Goal: Transaction & Acquisition: Purchase product/service

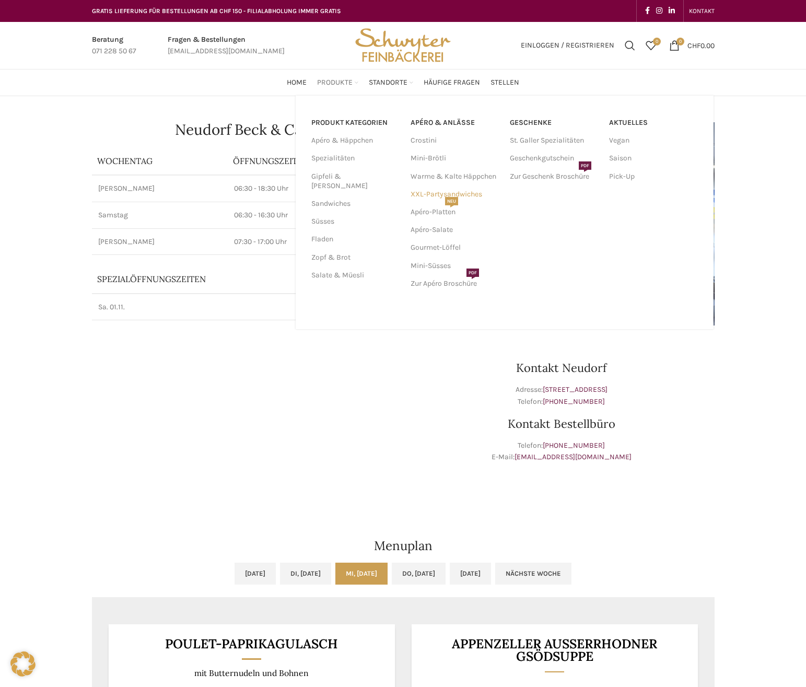
click at [430, 193] on link "XXL-Partysandwiches" at bounding box center [455, 194] width 89 height 18
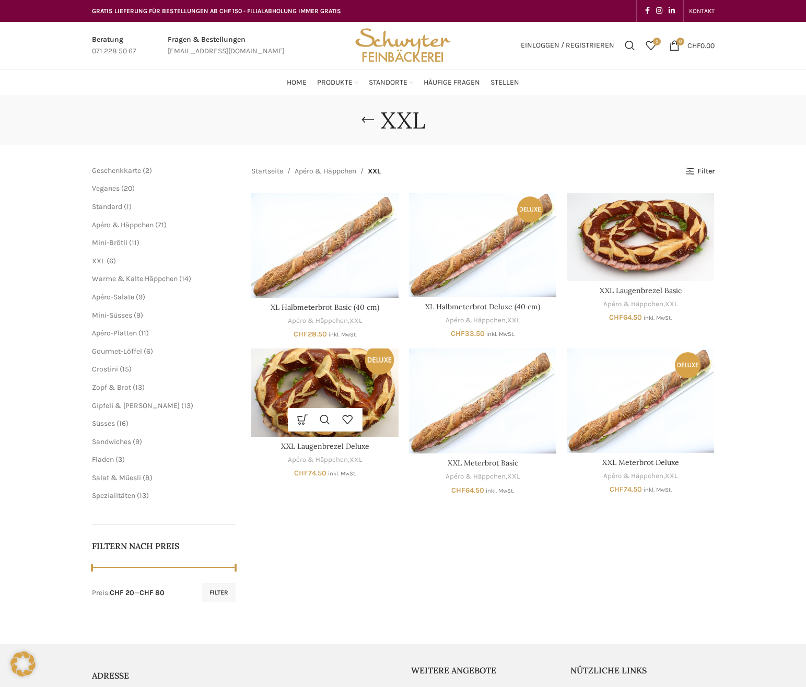
click at [318, 388] on img "XXL Laugenbrezel Deluxe" at bounding box center [324, 392] width 147 height 88
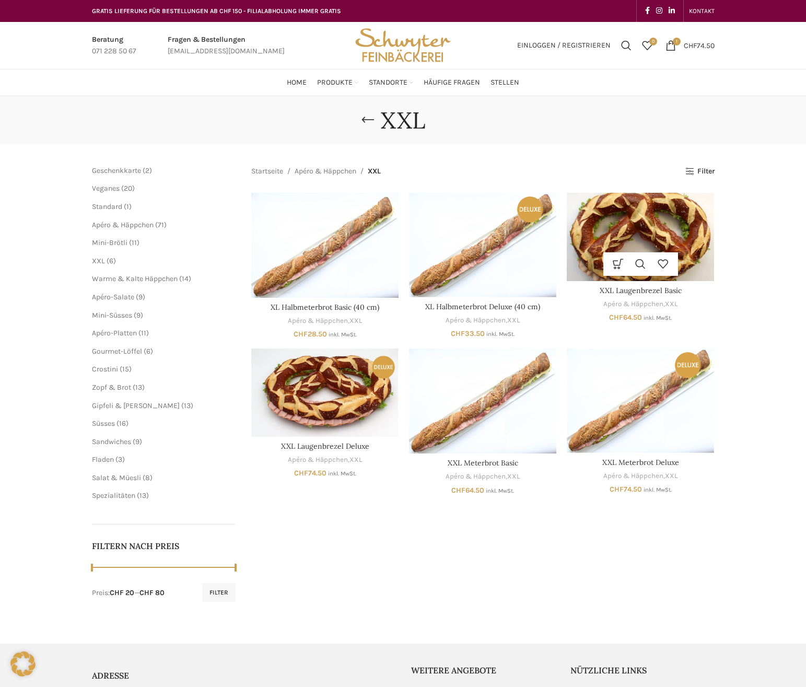
click at [638, 233] on img "XXL Laugenbrezel Basic" at bounding box center [640, 237] width 147 height 88
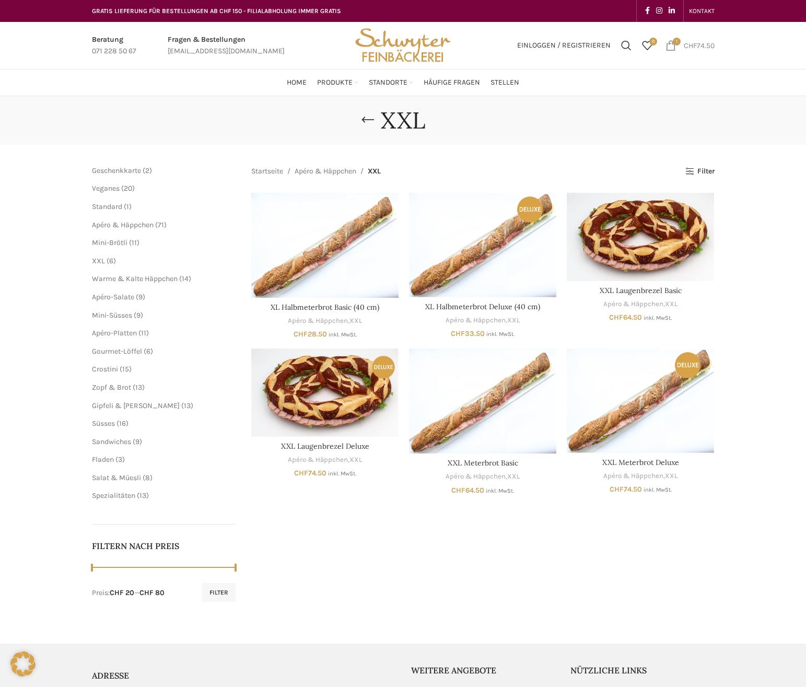
click at [669, 45] on span "1 item" at bounding box center [671, 45] width 10 height 10
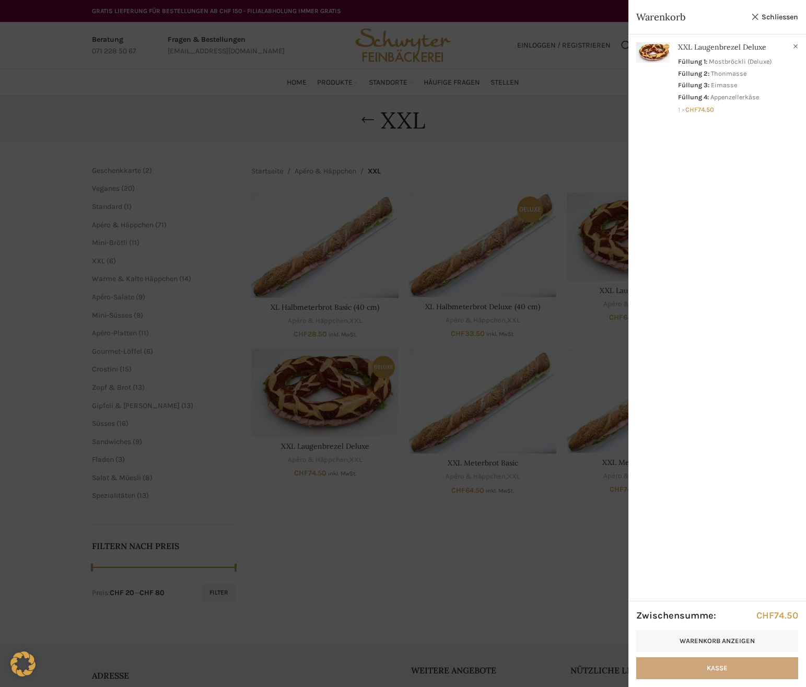
click at [697, 669] on link "Kasse" at bounding box center [717, 668] width 162 height 22
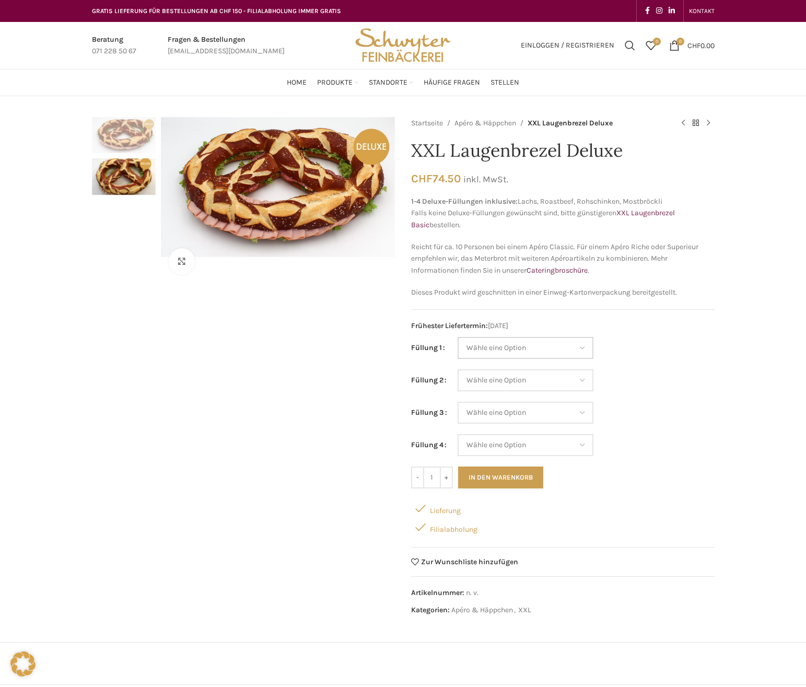
click at [569, 349] on select "Wähle eine Option Lachs (Deluxe) Roastbeef (Deluxe) Rohschinken (Deluxe) Mostbr…" at bounding box center [526, 348] width 136 height 22
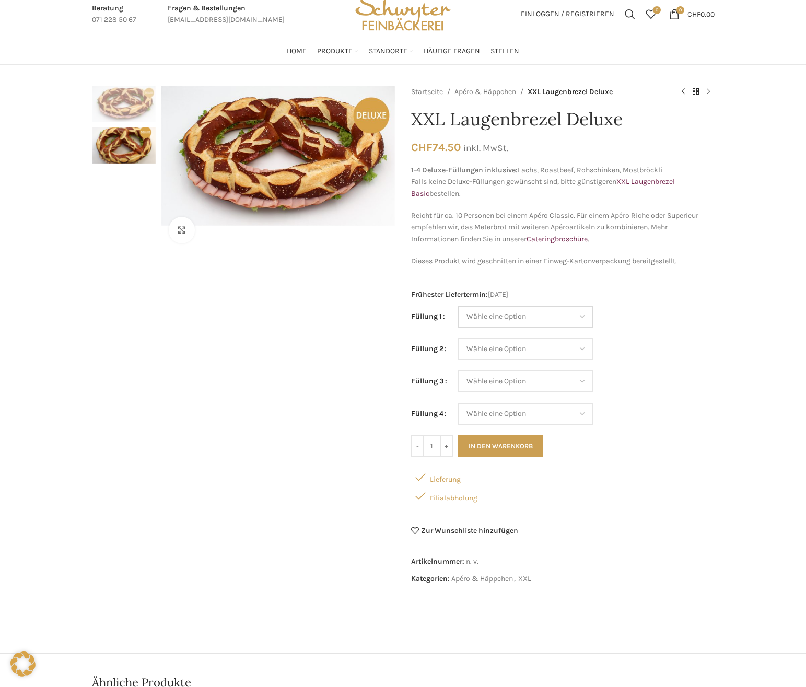
scroll to position [52, 0]
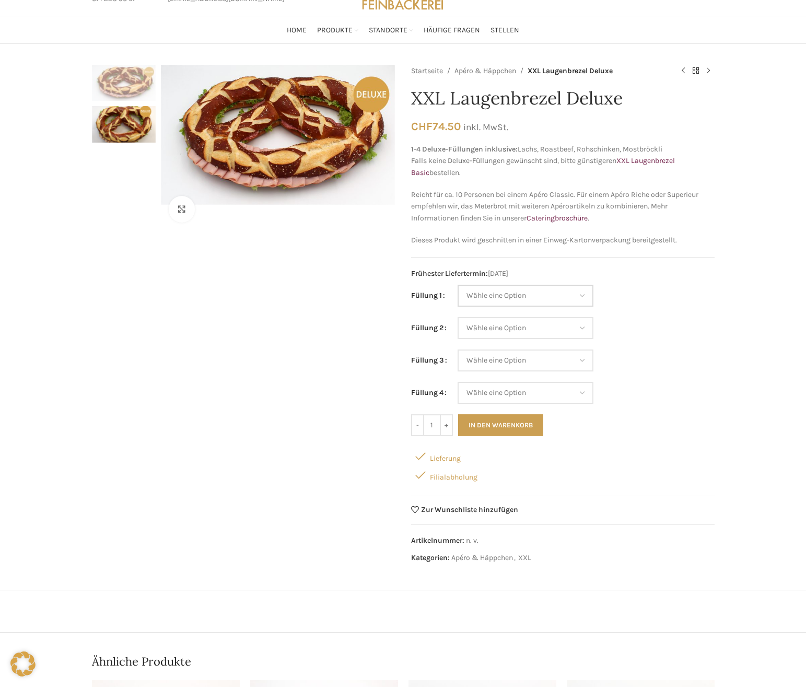
click at [556, 298] on select "Wähle eine Option Lachs (Deluxe) Roastbeef (Deluxe) Rohschinken (Deluxe) Mostbr…" at bounding box center [526, 296] width 136 height 22
click at [458, 285] on select "Wähle eine Option Lachs (Deluxe) Roastbeef (Deluxe) Rohschinken (Deluxe) Mostbr…" at bounding box center [526, 296] width 136 height 22
select select "Mostbröckli (Deluxe)"
click at [517, 331] on select "Wähle eine Option Lachs (Deluxe) Roastbeef (Deluxe) Rohschinken (Deluxe) Mostbr…" at bounding box center [526, 328] width 136 height 22
select select "Thonmasse"
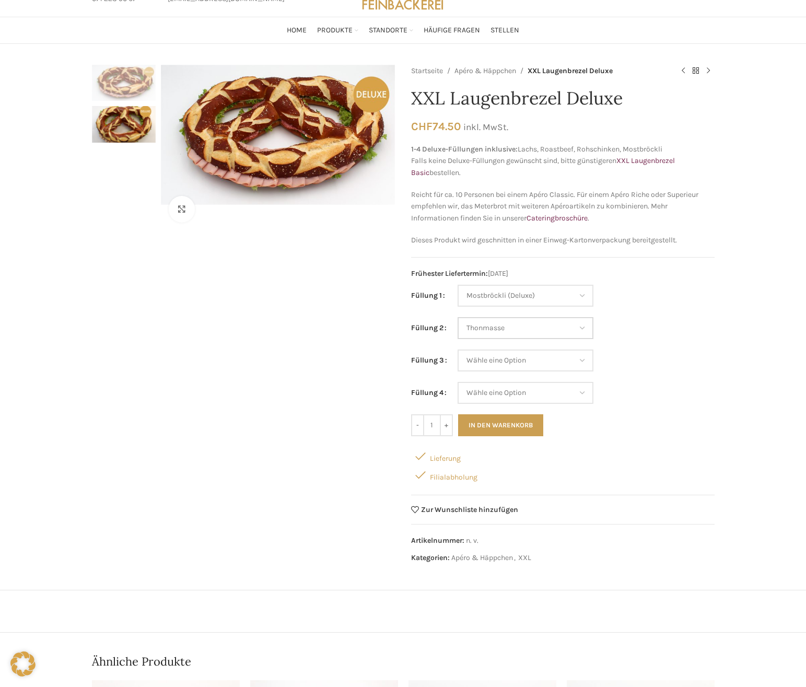
click at [458, 317] on select "Wähle eine Option Lachs (Deluxe) Roastbeef (Deluxe) Rohschinken (Deluxe) Mostbr…" at bounding box center [526, 328] width 136 height 22
select select "Mostbröckli (Deluxe)"
select select "Thonmasse"
click at [514, 357] on select "Wähle eine Option Lachs (Deluxe) Roastbeef (Deluxe) Rohschinken (Deluxe) Mostbr…" at bounding box center [526, 360] width 136 height 22
select select "Eimasse"
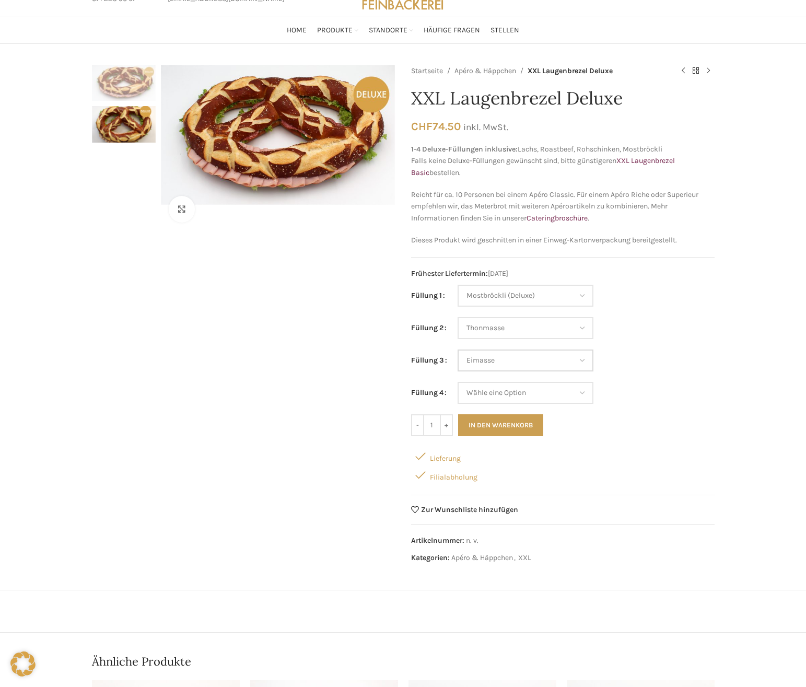
click at [458, 349] on select "Wähle eine Option Lachs (Deluxe) Roastbeef (Deluxe) Rohschinken (Deluxe) Mostbr…" at bounding box center [526, 360] width 136 height 22
select select "Mostbröckli (Deluxe)"
select select "Thonmasse"
select select "Eimasse"
click at [510, 391] on select "Wähle eine Option Lachs (Deluxe) Roastbeef (Deluxe) Rohschinken (Deluxe) Mostbr…" at bounding box center [526, 393] width 136 height 22
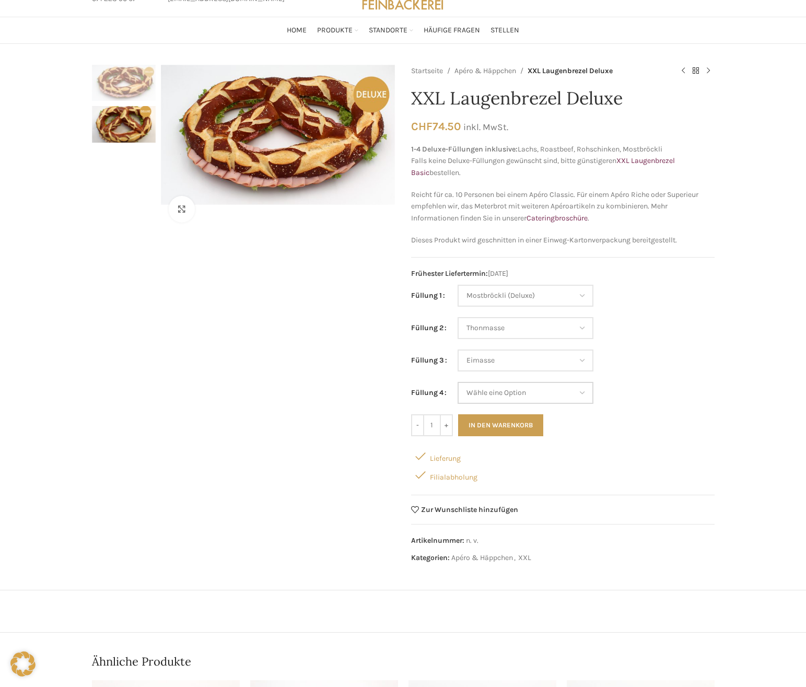
select select "Appenzellerkäse"
click at [458, 382] on select "Wähle eine Option Lachs (Deluxe) Roastbeef (Deluxe) Rohschinken (Deluxe) Mostbr…" at bounding box center [526, 393] width 136 height 22
select select "Mostbröckli (Deluxe)"
select select "Thonmasse"
select select "Eimasse"
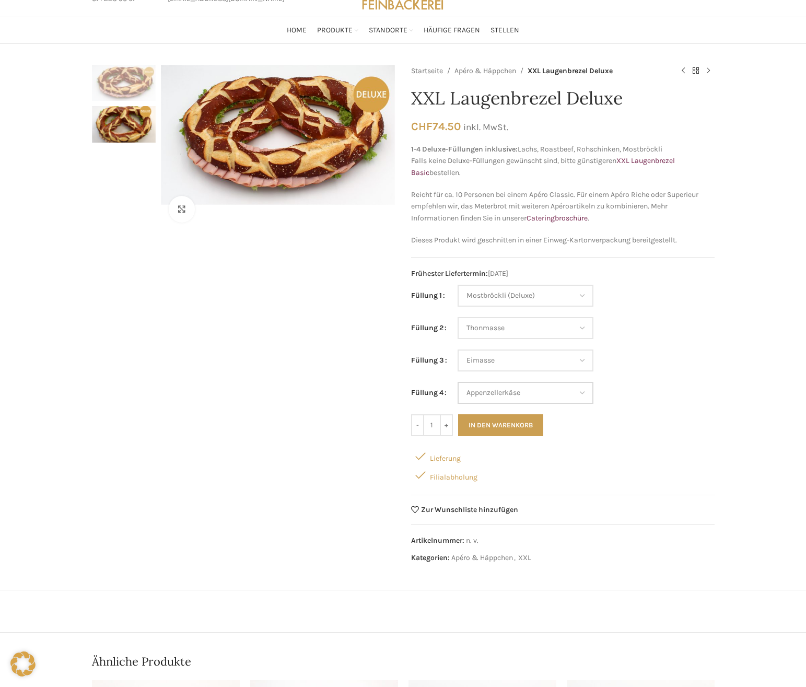
select select "Appenzellerkäse"
click at [583, 469] on div "Filialabholung" at bounding box center [563, 474] width 304 height 19
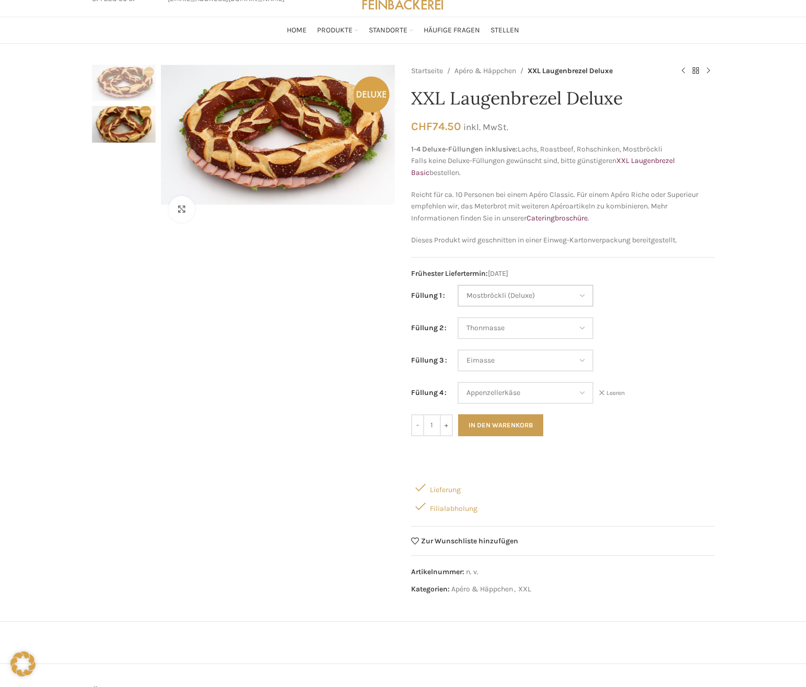
click at [550, 297] on select "Wähle eine Option Lachs (Deluxe) Roastbeef (Deluxe) Rohschinken (Deluxe) Mostbr…" at bounding box center [526, 296] width 136 height 22
click at [458, 285] on select "Wähle eine Option Lachs (Deluxe) Roastbeef (Deluxe) Rohschinken (Deluxe) Mostbr…" at bounding box center [526, 296] width 136 height 22
click at [518, 426] on button "In den Warenkorb" at bounding box center [500, 425] width 85 height 22
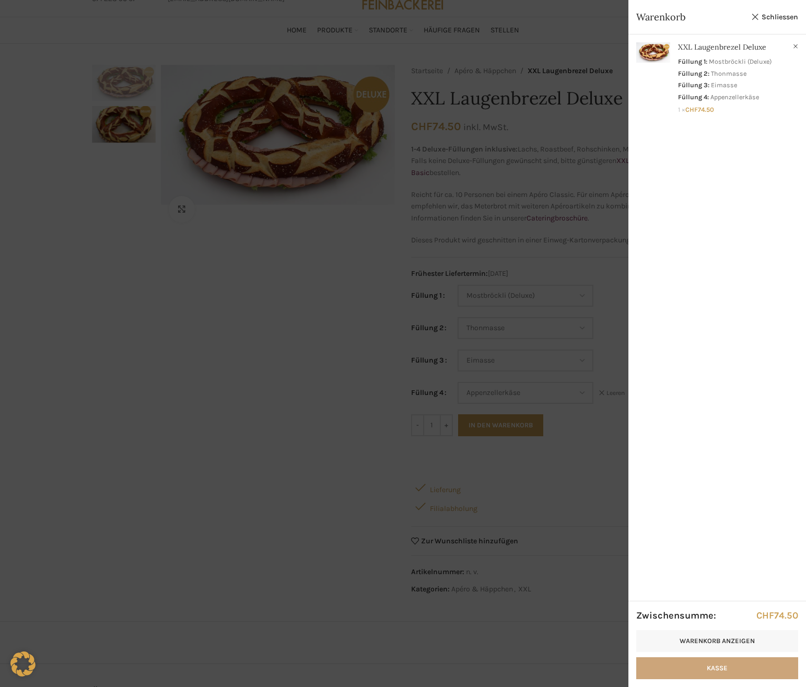
click at [706, 664] on link "Kasse" at bounding box center [717, 668] width 162 height 22
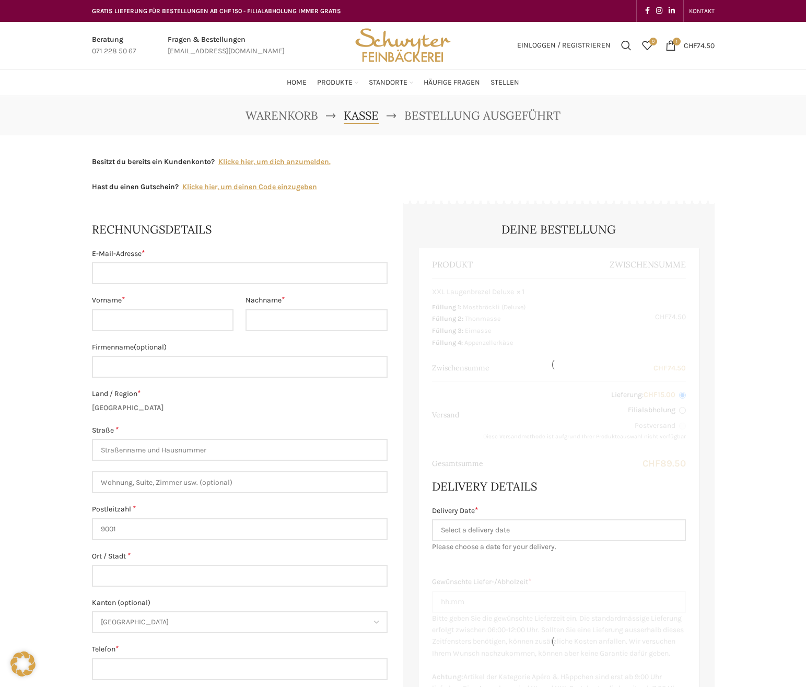
select select "SG"
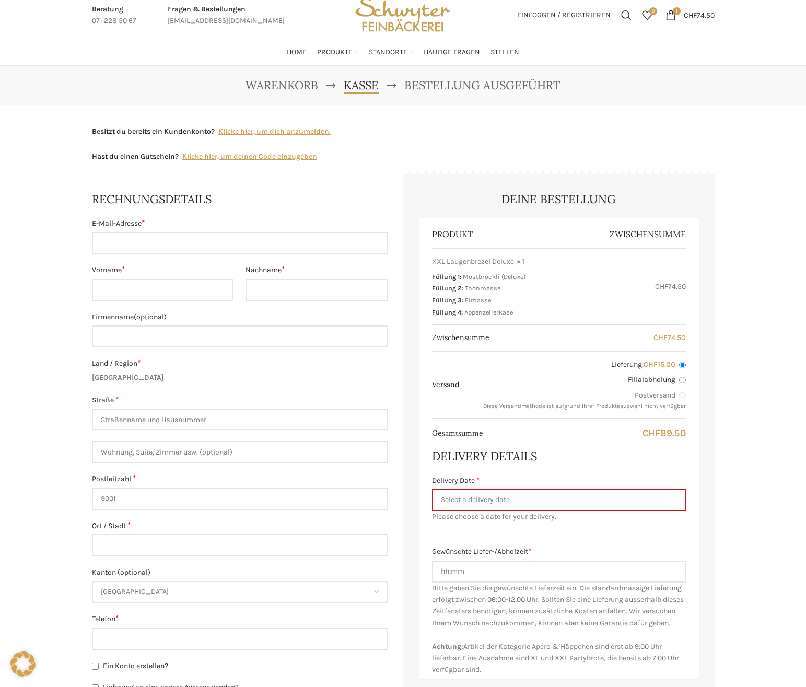
scroll to position [52, 0]
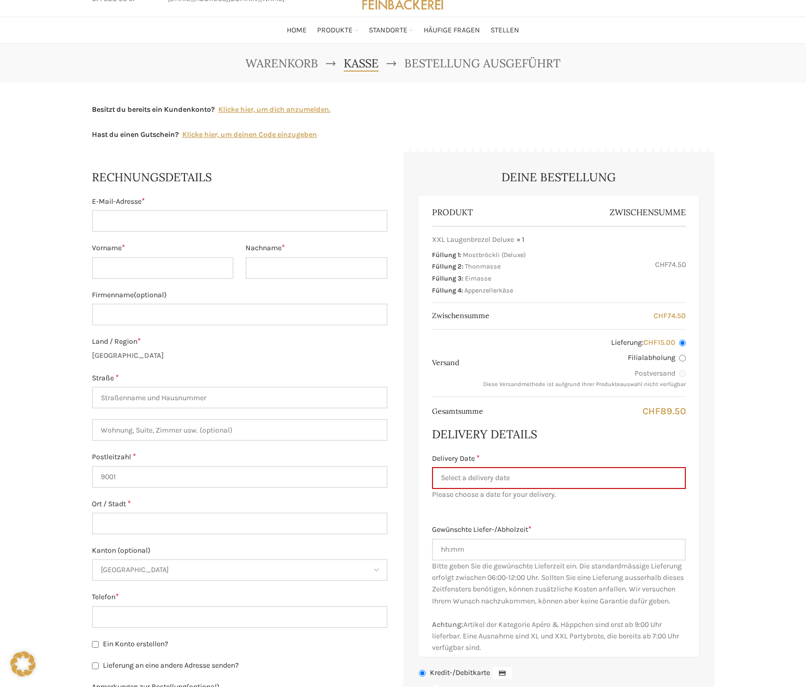
click at [681, 356] on input "Filialabholung" at bounding box center [682, 358] width 7 height 7
radio input "true"
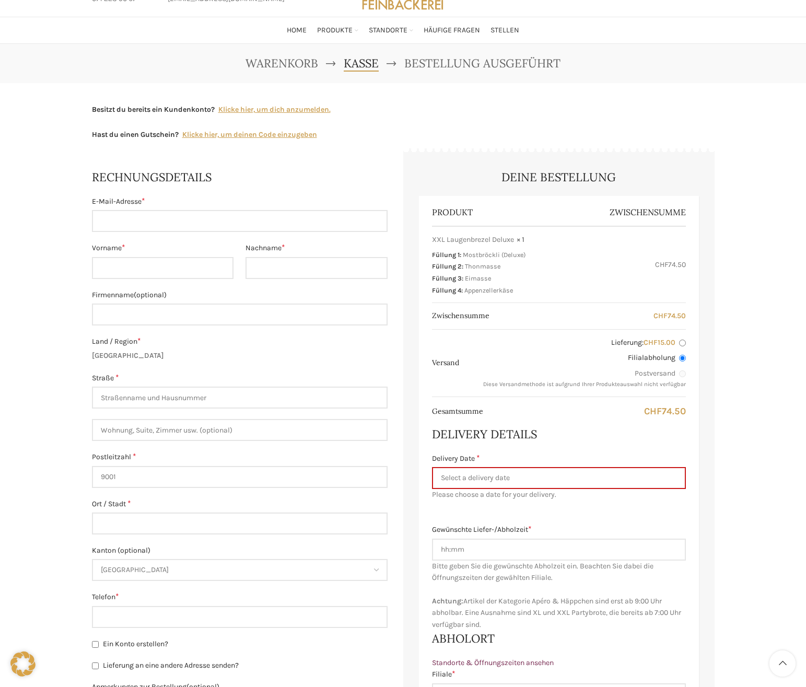
scroll to position [104, 0]
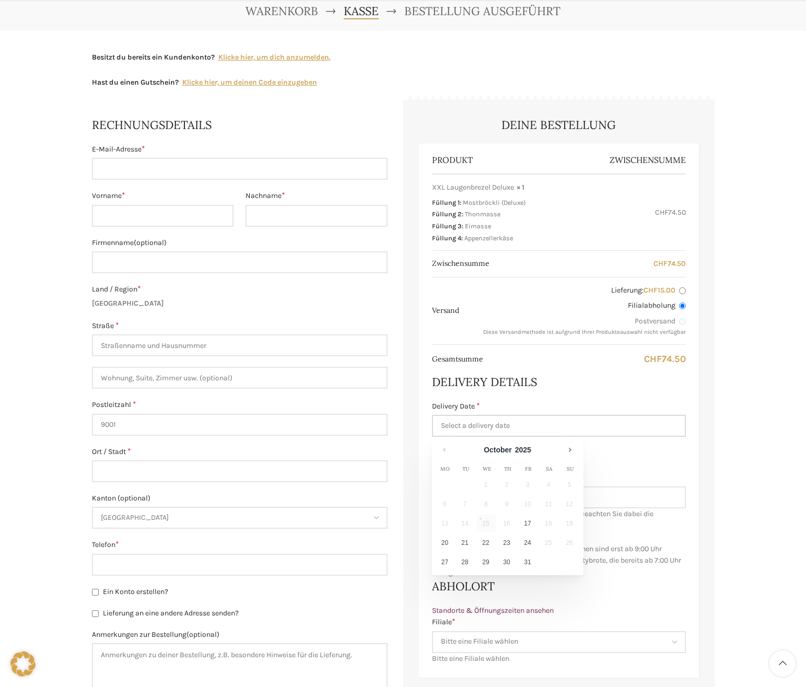
click at [530, 424] on input "Delivery Date *" at bounding box center [559, 426] width 254 height 22
click at [504, 565] on link "30" at bounding box center [506, 562] width 19 height 18
type input "[DATE]"
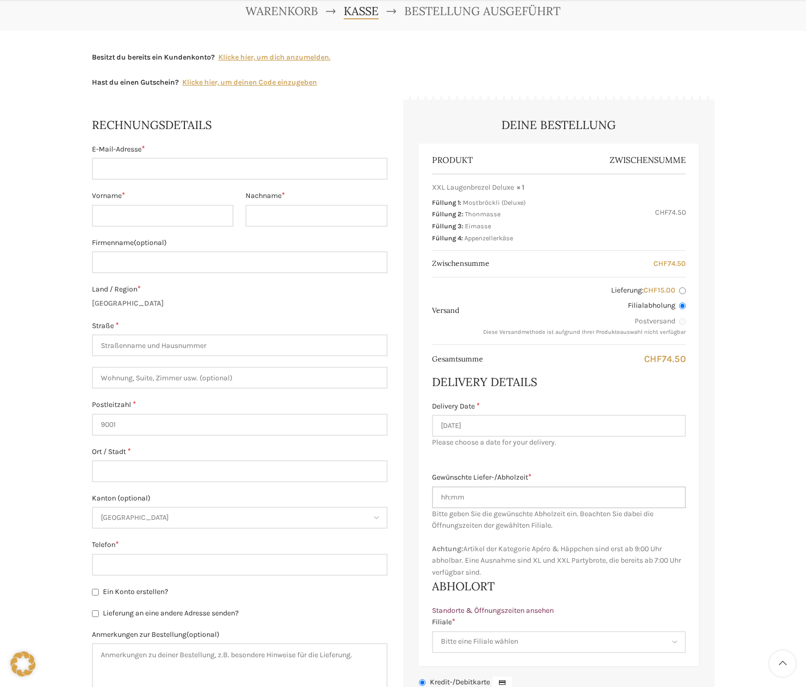
click at [491, 498] on input "Gewünschte Liefer-/Abholzeit *" at bounding box center [559, 497] width 254 height 22
drag, startPoint x: 448, startPoint y: 499, endPoint x: 417, endPoint y: 492, distance: 31.7
click at [417, 492] on div "Deine Bestellung Produkt Zwischensumme XXL Laugenbrezel Deluxe × 1 Füllung 1: M…" at bounding box center [558, 536] width 311 height 871
type input "07:15"
click at [553, 449] on div "Produkt Zwischensumme XXL Laugenbrezel Deluxe × 1 Füllung 1: Mostbröckli (Delux…" at bounding box center [559, 405] width 280 height 522
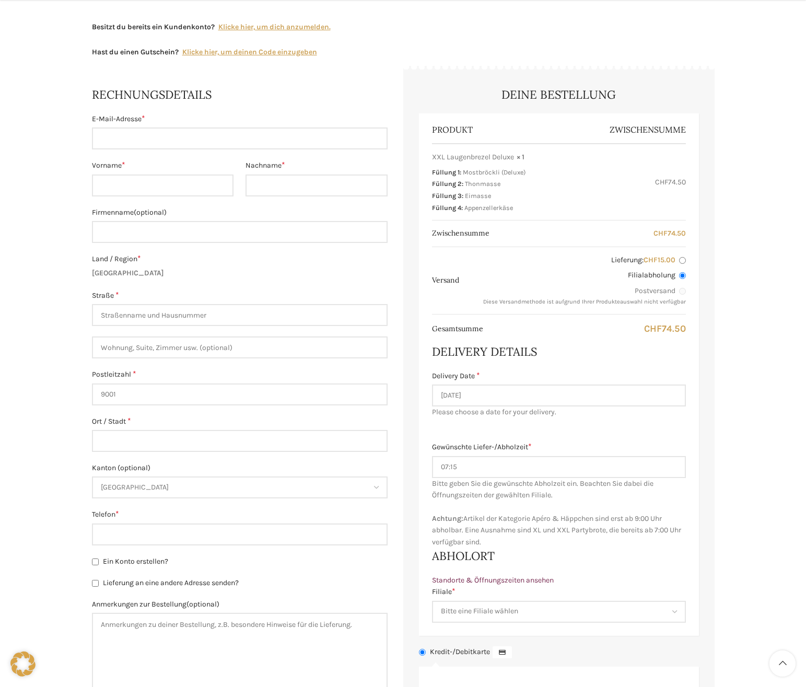
scroll to position [157, 0]
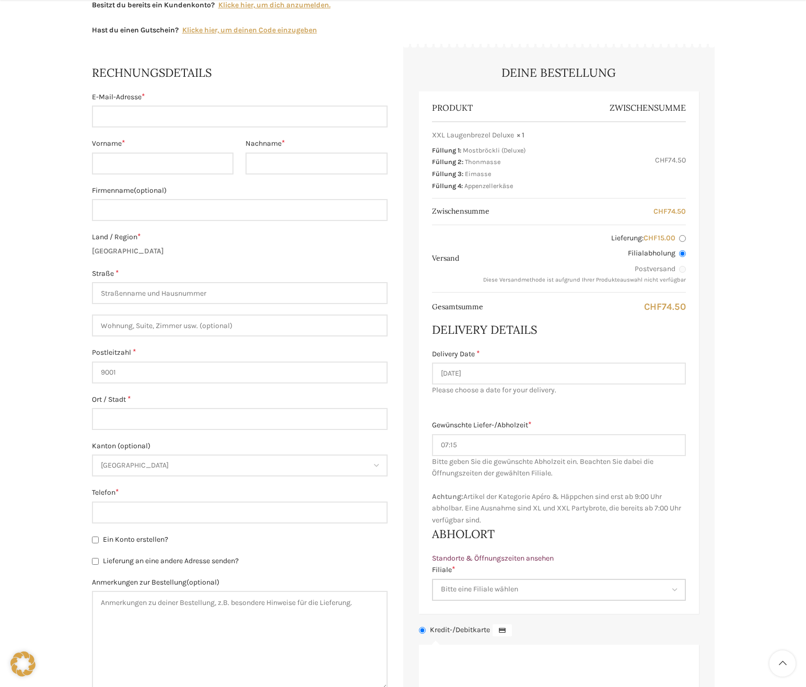
click at [516, 587] on select "Bitte eine Filiale wählen Backstube Schuppis Neugasse Lindenpark Bahnhof St. Ga…" at bounding box center [559, 590] width 254 height 22
select select "11682"
click at [432, 579] on select "Bitte eine Filiale wählen Backstube Schuppis Neugasse Lindenpark Bahnhof St. Ga…" at bounding box center [559, 590] width 254 height 22
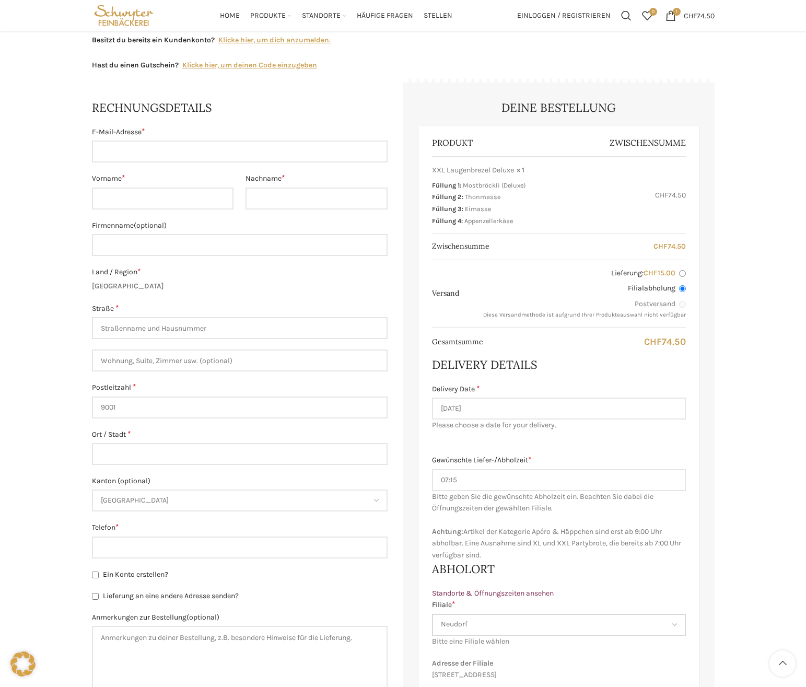
scroll to position [104, 0]
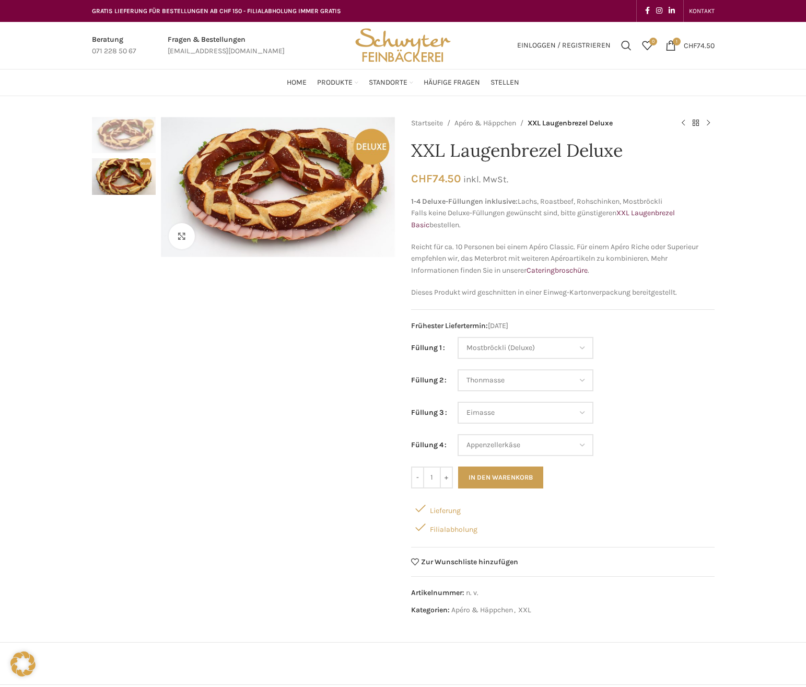
select select "Mostbröckli (Deluxe)"
select select "Thonmasse"
select select "Eimasse"
select select "Appenzellerkäse"
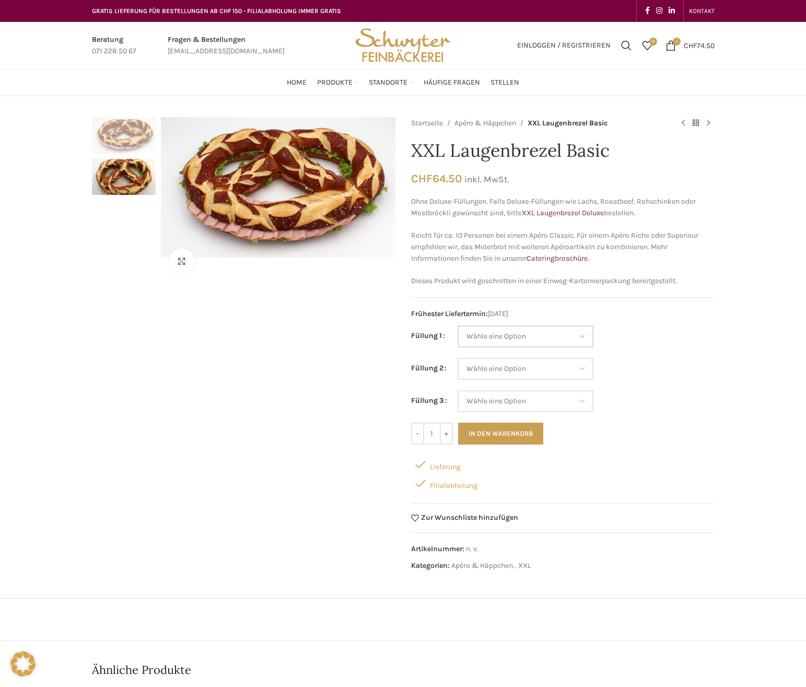
click at [543, 334] on select "Wähle eine Option Salami Schinken Fleischkäse Trutenschinken Appenzellerkäse Gr…" at bounding box center [526, 336] width 136 height 22
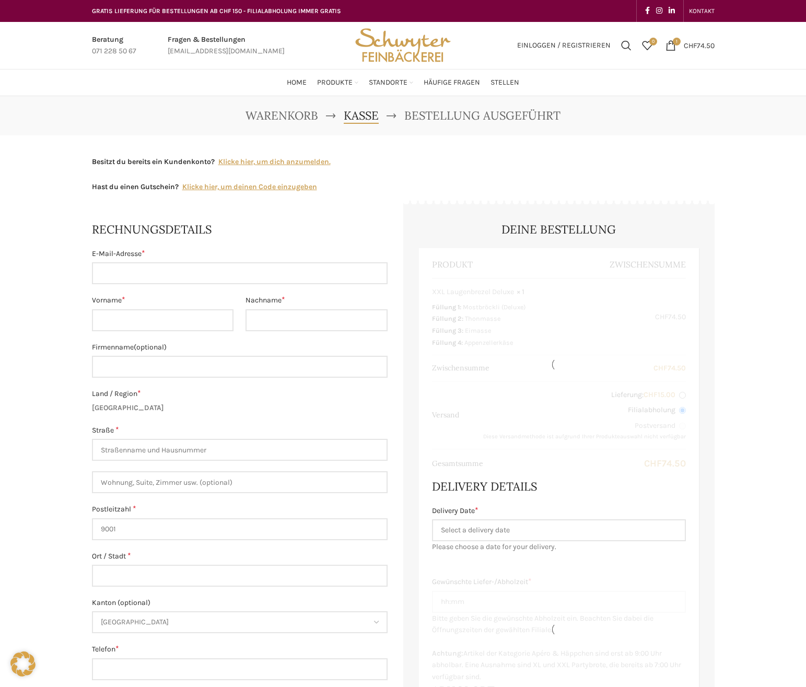
select select "SG"
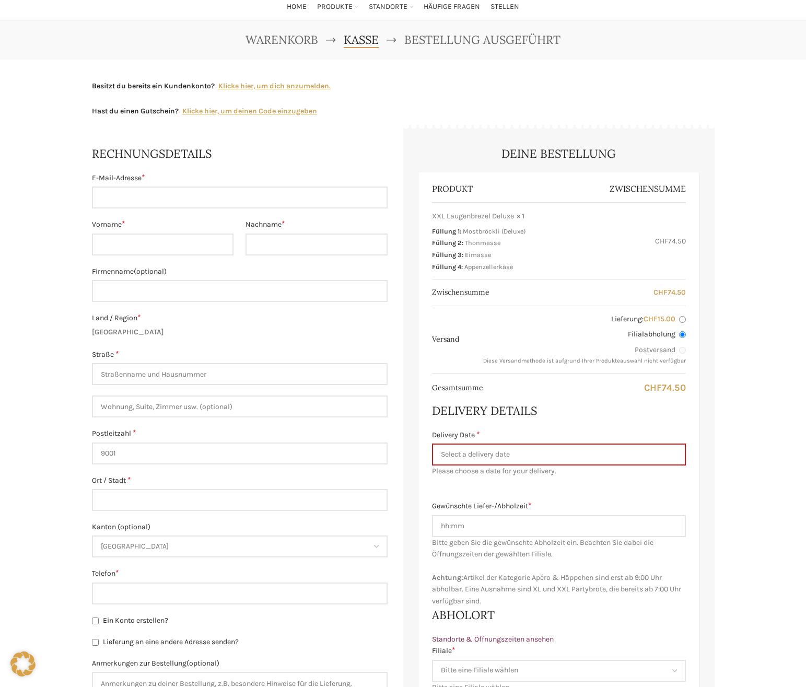
scroll to position [104, 0]
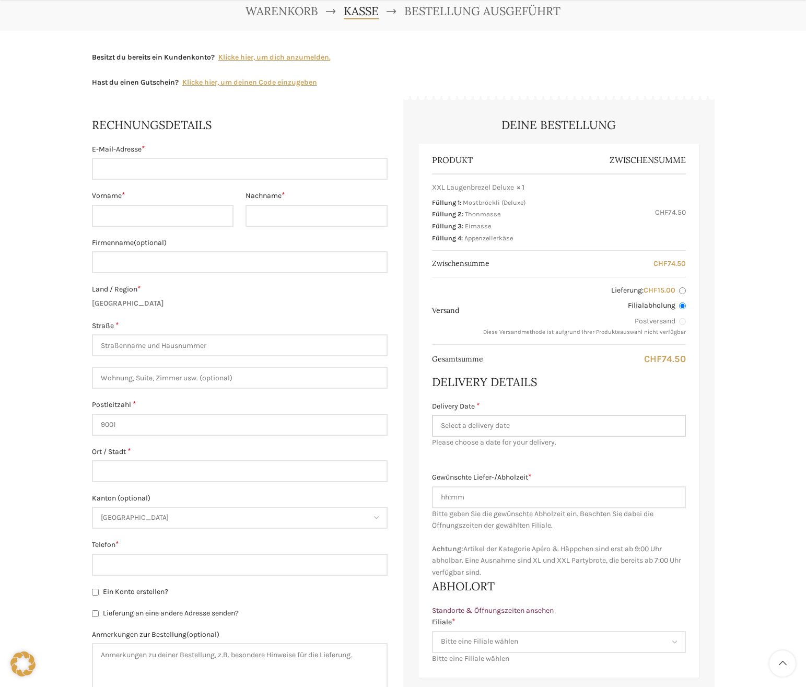
click at [453, 427] on input "Delivery Date *" at bounding box center [559, 426] width 254 height 22
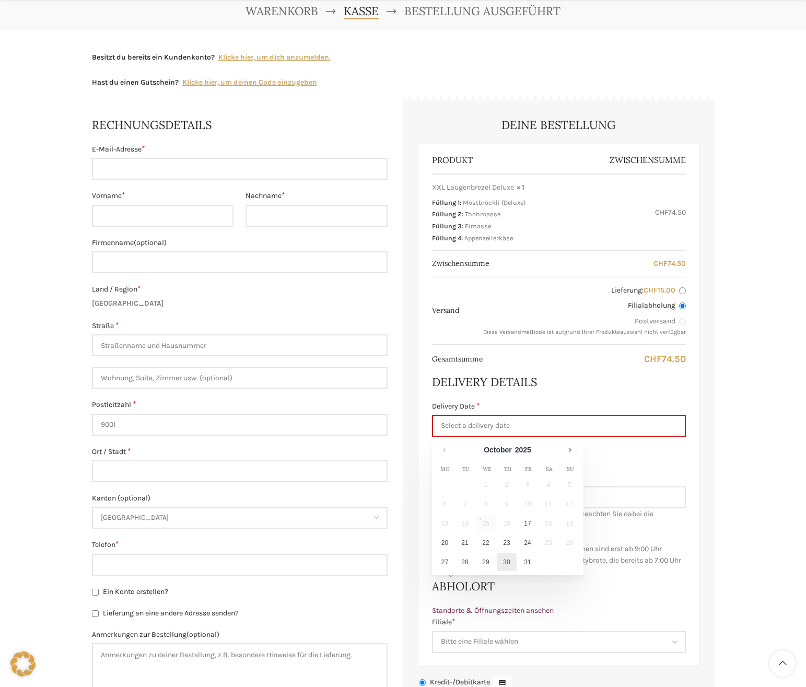
click at [511, 562] on link "30" at bounding box center [506, 562] width 19 height 18
type input "[DATE]"
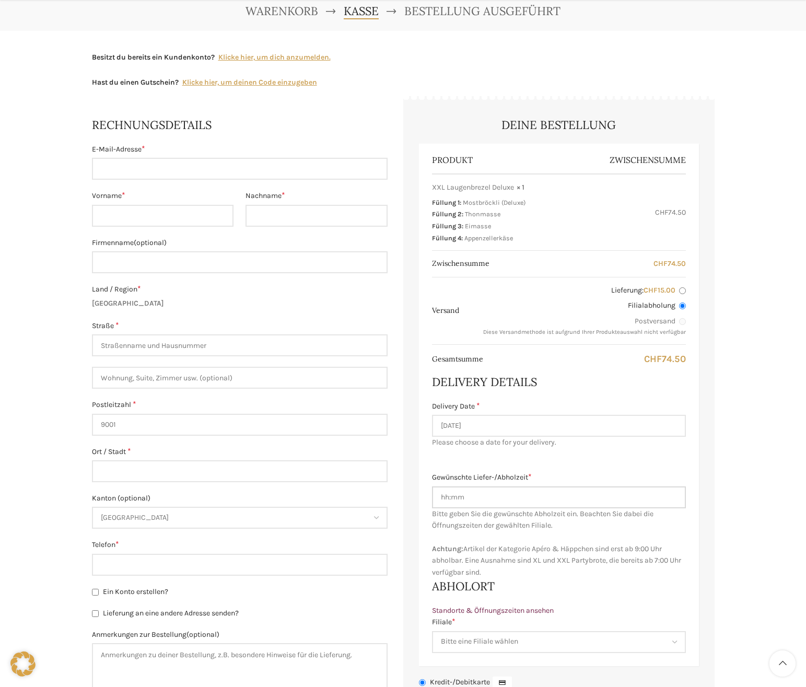
drag, startPoint x: 473, startPoint y: 500, endPoint x: 438, endPoint y: 492, distance: 36.0
click at [438, 492] on input "Gewünschte Liefer-/Abholzeit *" at bounding box center [559, 497] width 254 height 22
type input "07:15"
click at [457, 461] on div "Produkt Zwischensumme XXL Laugenbrezel Deluxe × 1 Füllung 1: Mostbröckli (Delux…" at bounding box center [559, 405] width 280 height 522
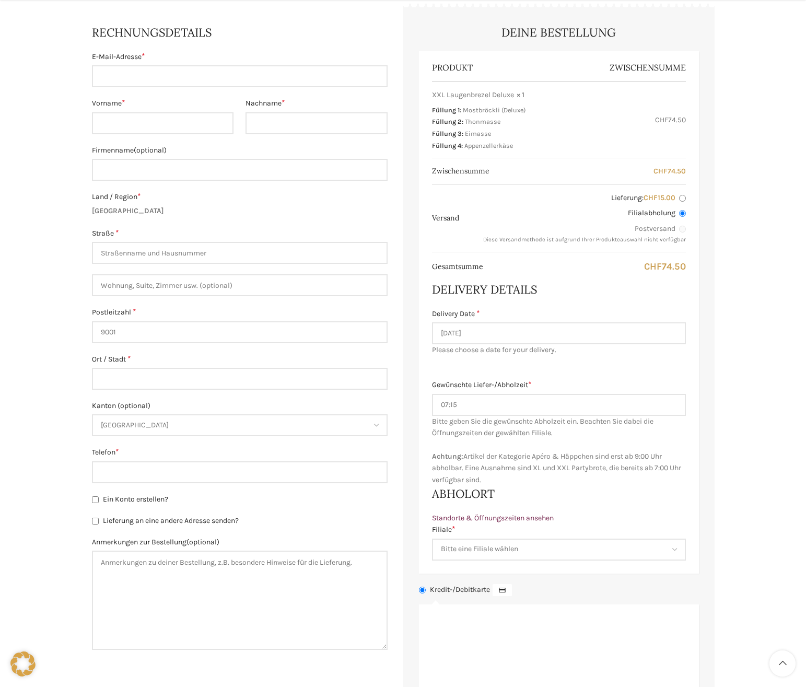
scroll to position [209, 0]
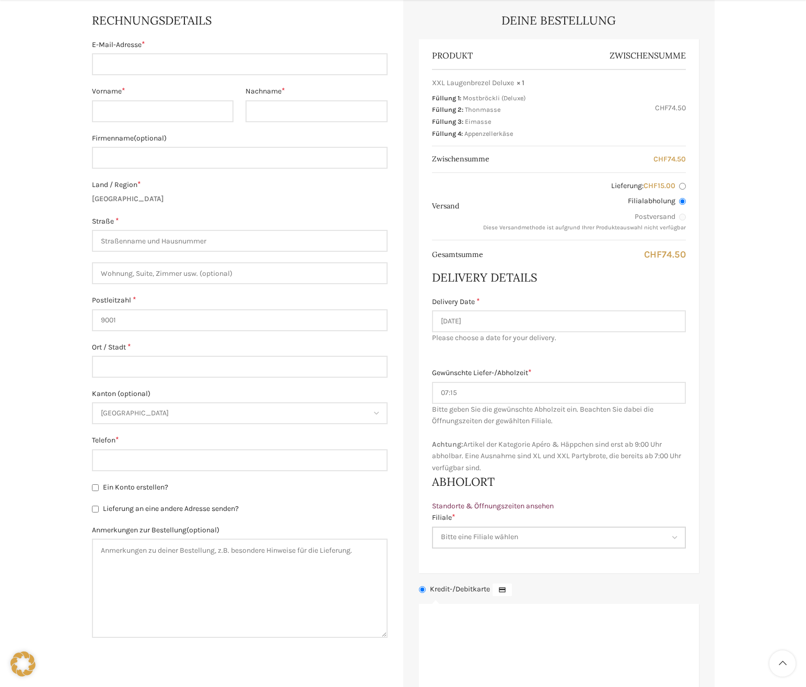
click at [497, 534] on select "Bitte eine Filiale wählen Backstube Schuppis Neugasse Lindenpark Bahnhof St. Ga…" at bounding box center [559, 538] width 254 height 22
select select "11682"
click at [432, 527] on select "Bitte eine Filiale wählen Backstube Schuppis Neugasse Lindenpark Bahnhof St. Ga…" at bounding box center [559, 538] width 254 height 22
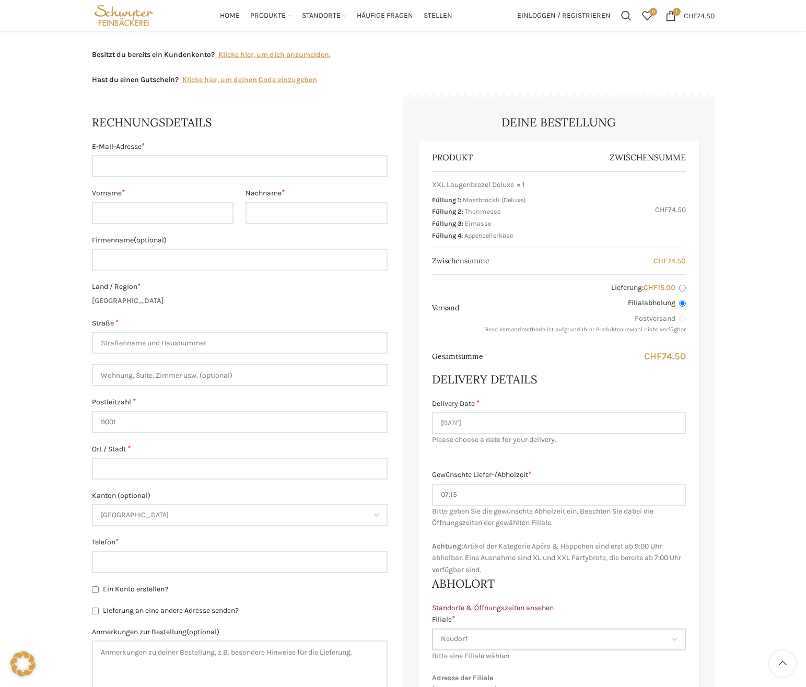
scroll to position [104, 0]
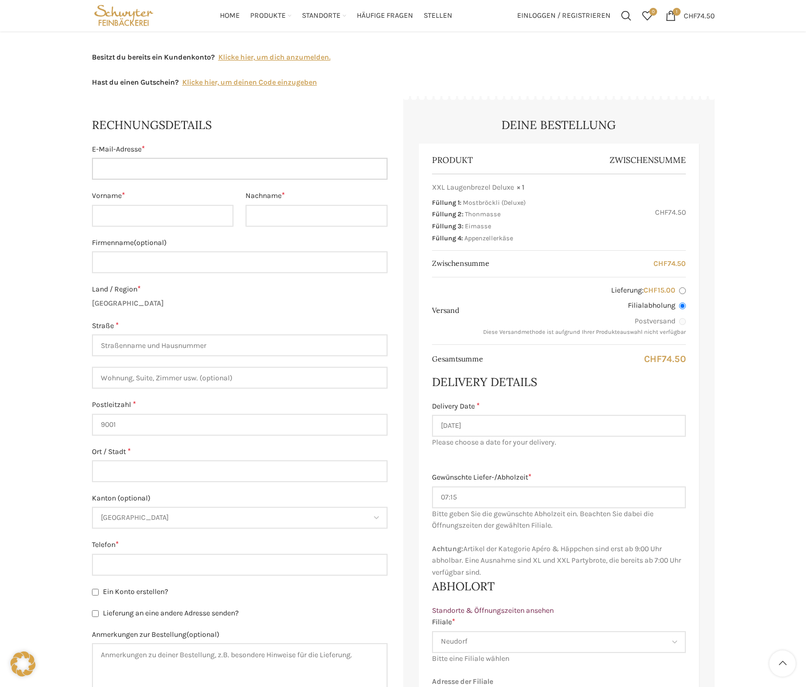
click at [125, 165] on input "E-Mail-Adresse *" at bounding box center [240, 169] width 296 height 22
type input "[PERSON_NAME][EMAIL_ADDRESS][PERSON_NAME][DOMAIN_NAME]"
type input "Melanie"
type input "Stähli"
click at [146, 345] on input "Straße *" at bounding box center [240, 345] width 296 height 22
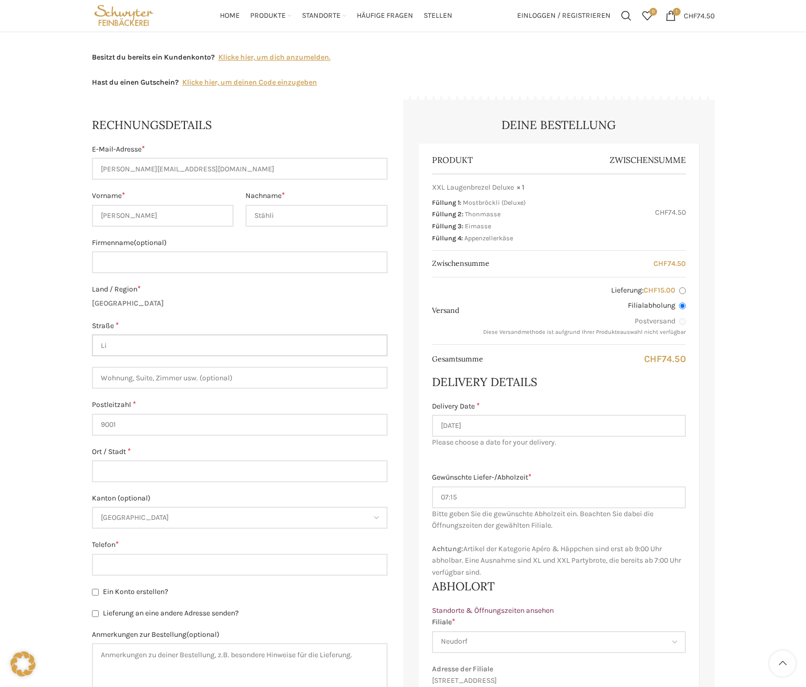
type input "L"
type input "[STREET_ADDRESS]"
type input "8"
type input "9470"
type input "Werdenberg"
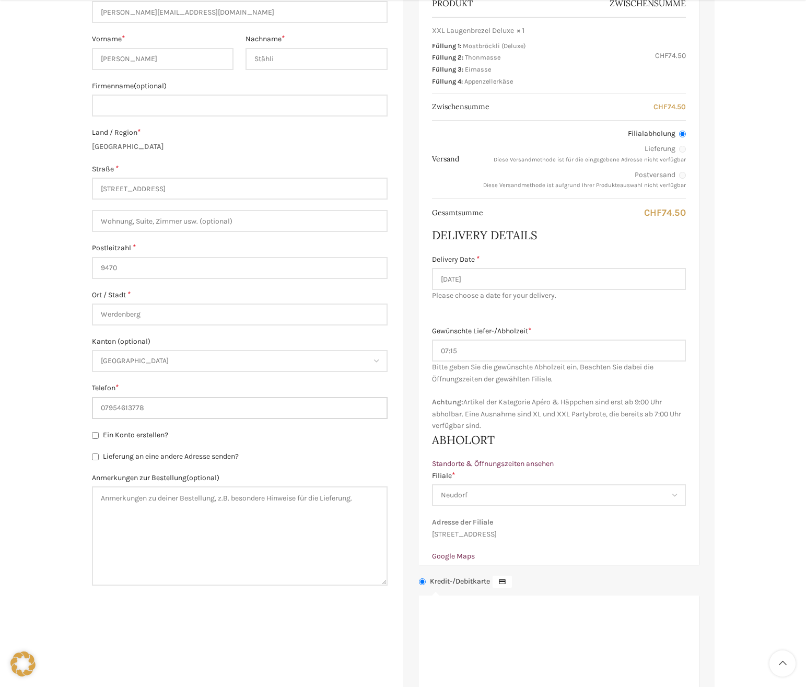
scroll to position [313, 0]
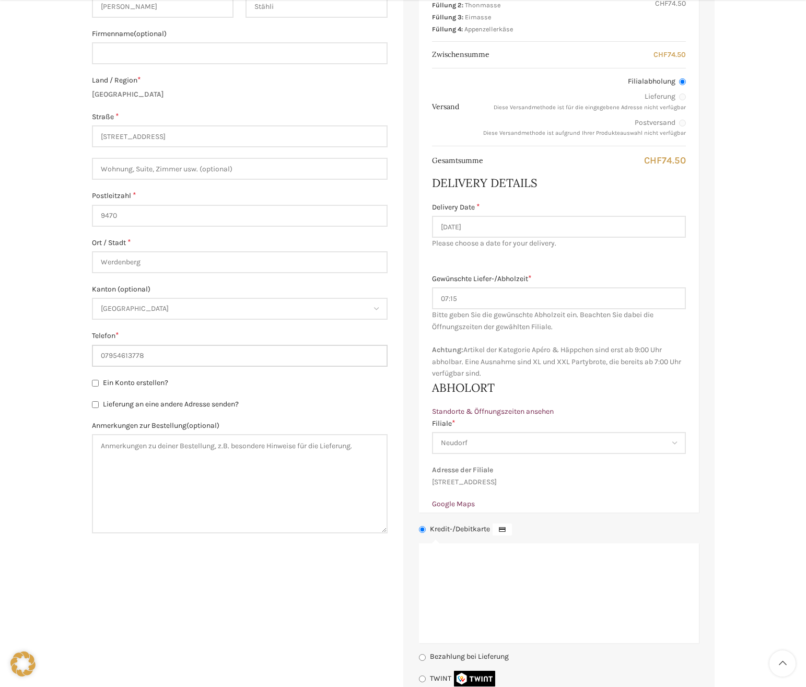
type input "07954613778"
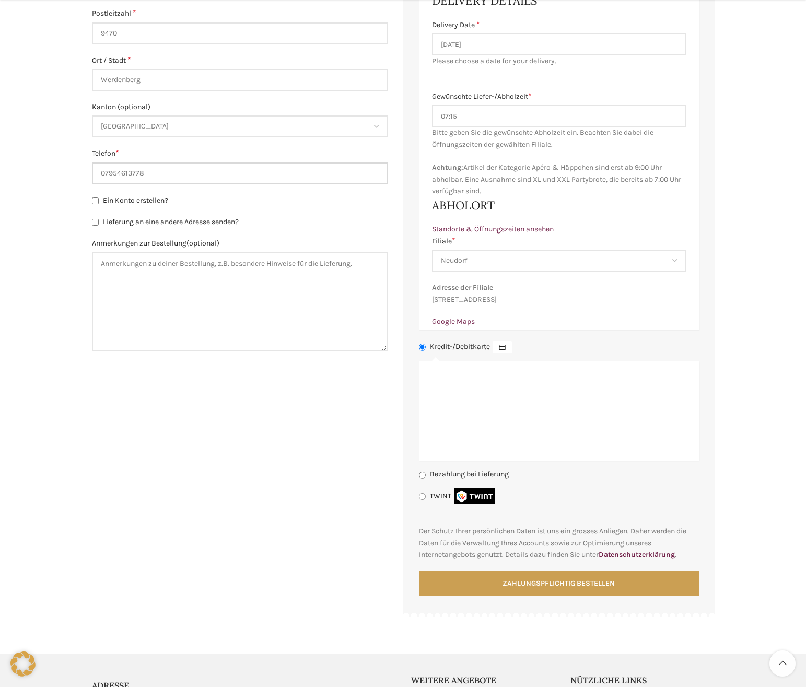
scroll to position [522, 0]
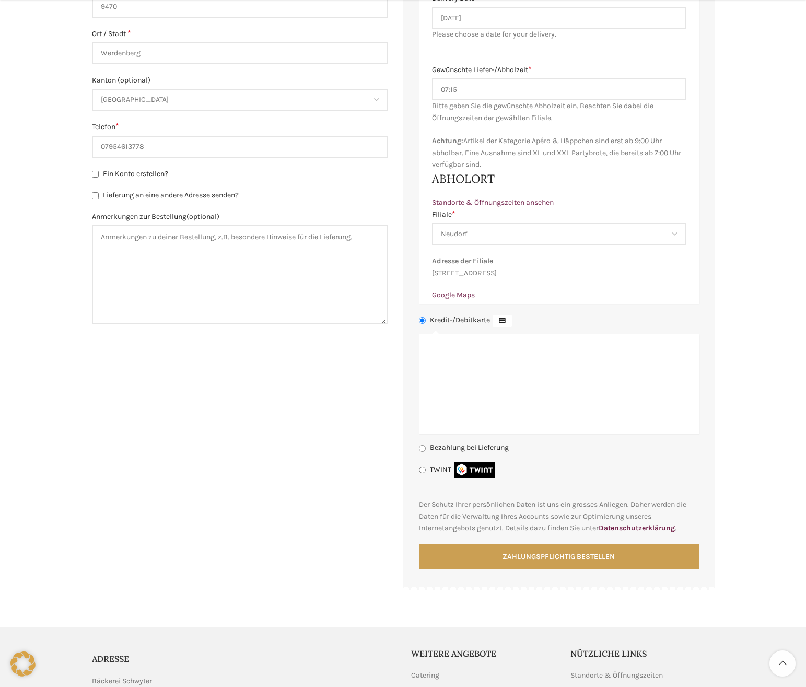
click at [427, 477] on li "TWINT Bezahle mit deinem Smartphone" at bounding box center [559, 470] width 280 height 16
click at [423, 473] on input "TWINT" at bounding box center [422, 470] width 7 height 7
radio input "true"
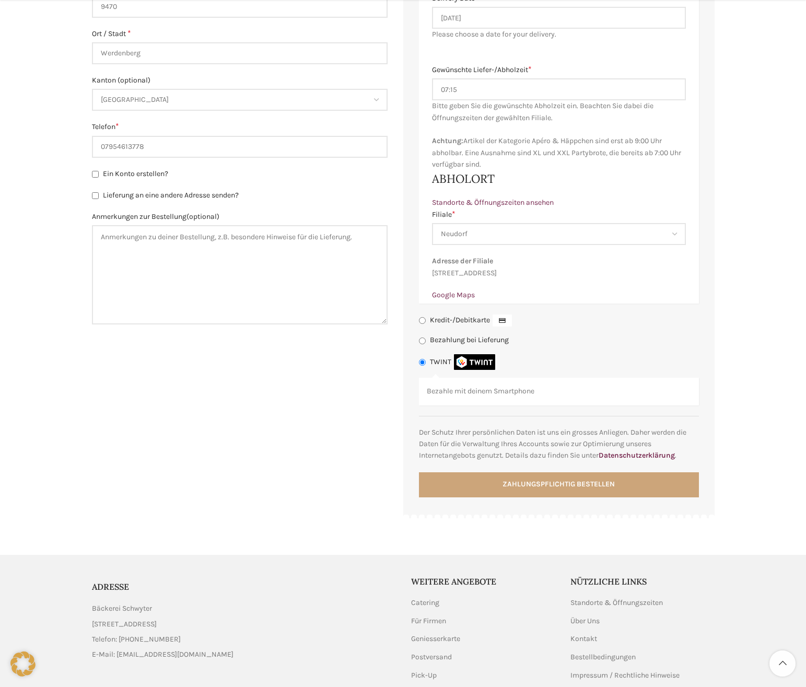
click at [494, 497] on button "Zahlungspflichtig bestellen" at bounding box center [559, 484] width 280 height 25
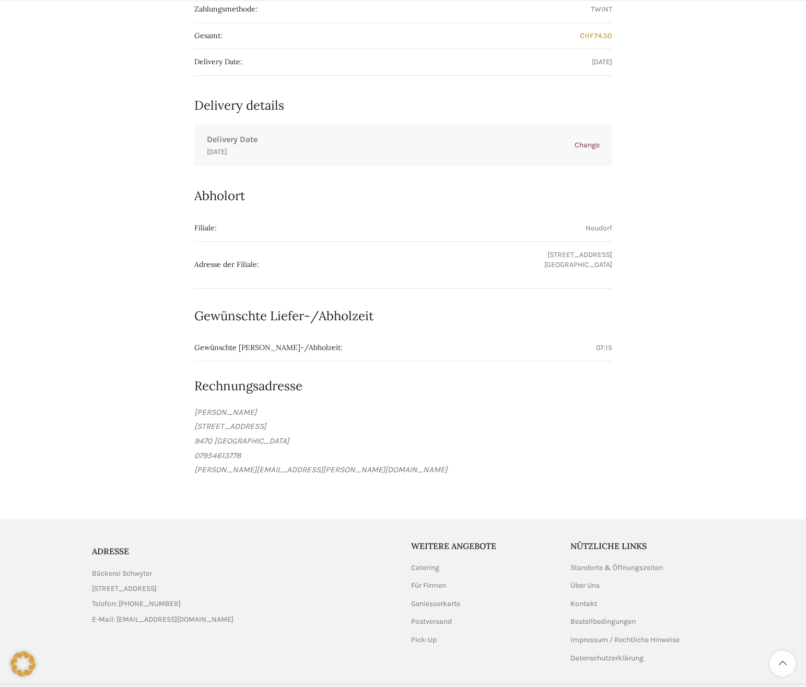
scroll to position [481, 0]
